Goal: Check status: Check status

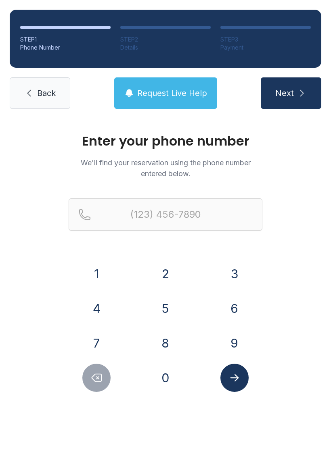
click at [227, 348] on button "9" at bounding box center [234, 343] width 28 height 28
click at [231, 272] on button "3" at bounding box center [234, 274] width 28 height 28
click at [233, 299] on button "6" at bounding box center [234, 309] width 28 height 28
click at [234, 270] on button "3" at bounding box center [234, 274] width 28 height 28
click at [233, 270] on button "3" at bounding box center [234, 274] width 28 height 28
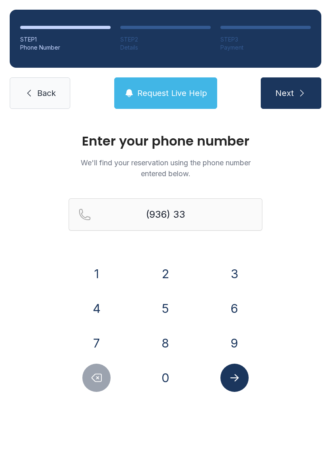
click at [236, 264] on button "3" at bounding box center [234, 274] width 28 height 28
click at [174, 345] on button "8" at bounding box center [165, 343] width 28 height 28
click at [170, 307] on button "5" at bounding box center [165, 309] width 28 height 28
click at [239, 274] on button "3" at bounding box center [234, 274] width 28 height 28
click at [240, 335] on button "9" at bounding box center [234, 343] width 28 height 28
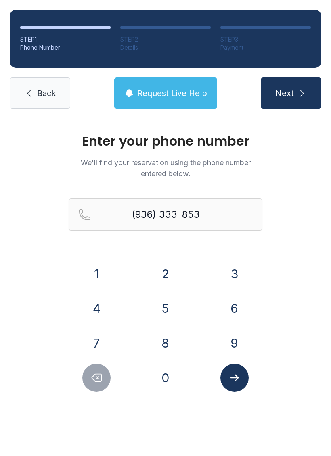
type input "[PHONE_NUMBER]"
click at [234, 381] on icon "Submit lookup form" at bounding box center [234, 378] width 12 height 12
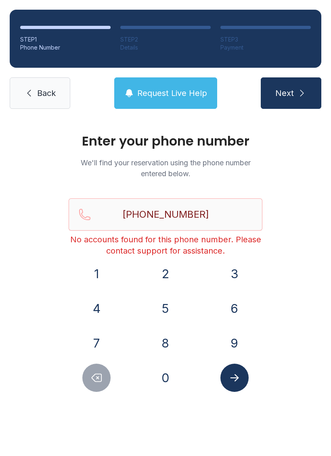
click at [44, 93] on span "Back" at bounding box center [46, 93] width 19 height 11
